Goal: Use online tool/utility: Utilize a website feature to perform a specific function

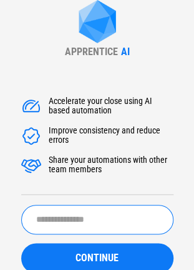
click at [76, 215] on input "text" at bounding box center [97, 219] width 153 height 29
type input "**********"
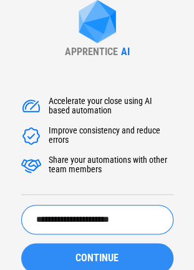
click at [84, 256] on span "CONTINUE" at bounding box center [97, 258] width 43 height 10
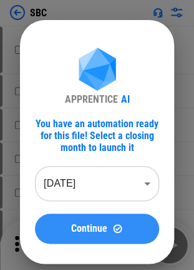
click at [68, 230] on div "Continue" at bounding box center [97, 228] width 94 height 11
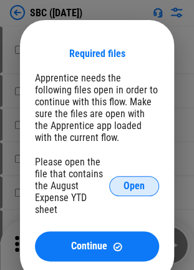
click at [136, 195] on button "Open" at bounding box center [134, 186] width 50 height 20
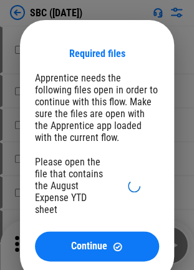
click at [45, 181] on div "Please open the file that contains the August Expense YTD sheet" at bounding box center [72, 185] width 74 height 59
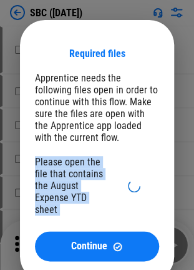
click at [45, 181] on div "Please open the file that contains the August Expense YTD sheet" at bounding box center [72, 185] width 74 height 59
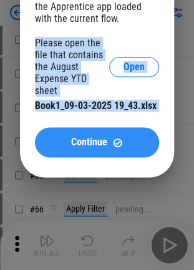
click at [99, 147] on span "Continue" at bounding box center [89, 142] width 36 height 10
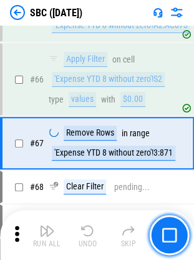
scroll to position [553, 0]
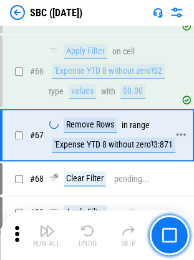
click at [131, 123] on div "range" at bounding box center [140, 125] width 20 height 9
click at [128, 111] on div "# 67 Remove Rows in range 'Expense YTD 8 without zero'!3:871" at bounding box center [92, 135] width 178 height 50
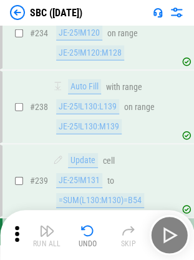
scroll to position [2124, 0]
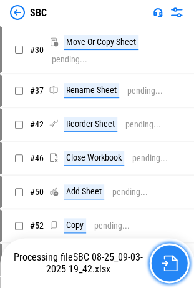
click at [168, 261] on img "button" at bounding box center [169, 263] width 16 height 16
click at [160, 248] on button "button" at bounding box center [169, 263] width 40 height 40
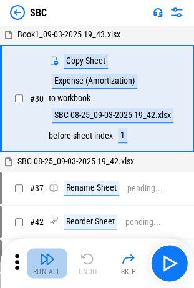
click at [48, 253] on img "button" at bounding box center [46, 258] width 15 height 15
